Goal: Register for event/course

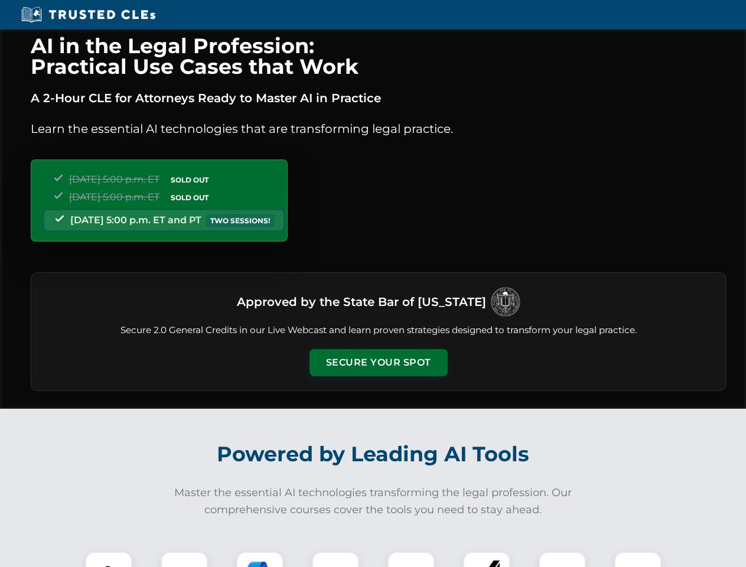
click at [378, 363] on button "Secure Your Spot" at bounding box center [378, 362] width 138 height 27
click at [109, 559] on img at bounding box center [109, 575] width 34 height 34
